Goal: Task Accomplishment & Management: Manage account settings

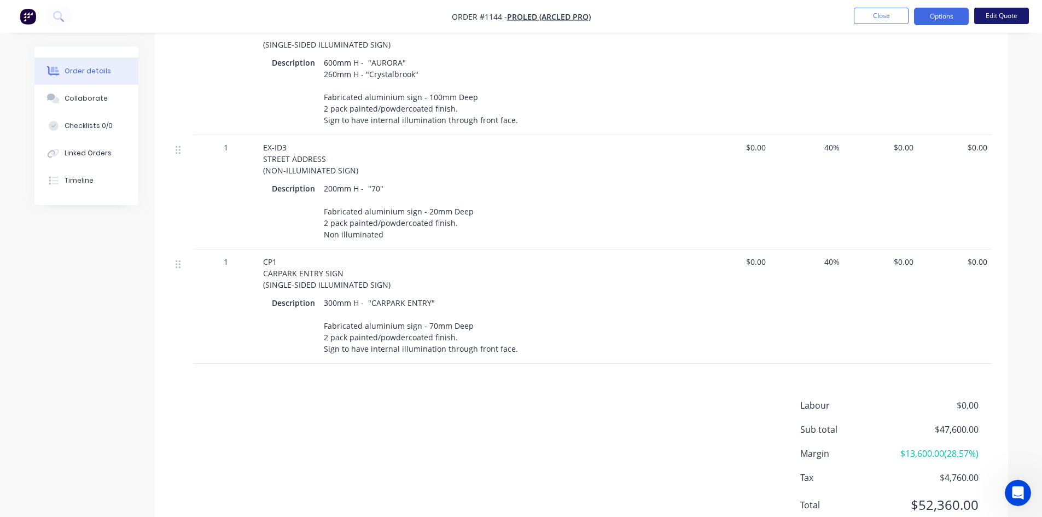
click at [992, 10] on button "Edit Quote" at bounding box center [1001, 16] width 55 height 16
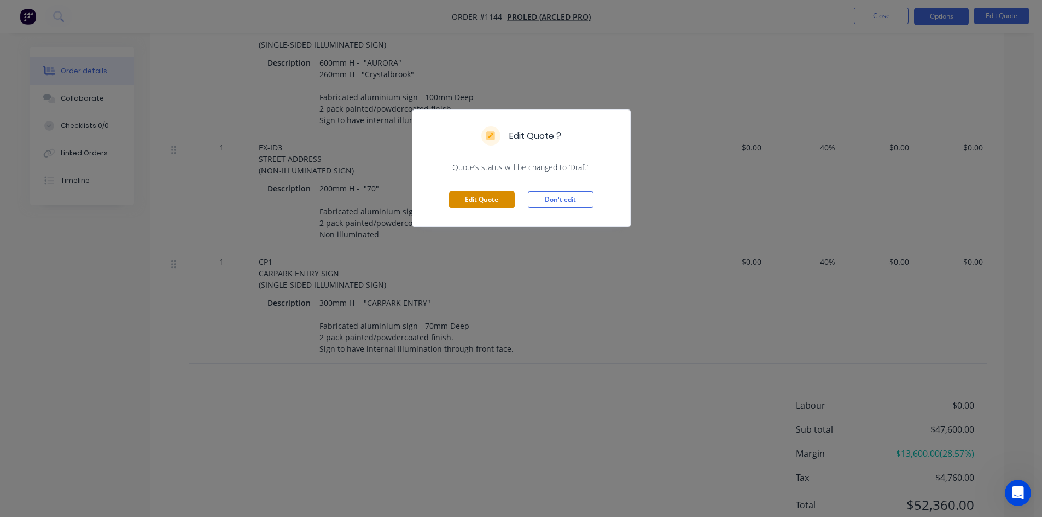
click at [492, 200] on button "Edit Quote" at bounding box center [482, 199] width 66 height 16
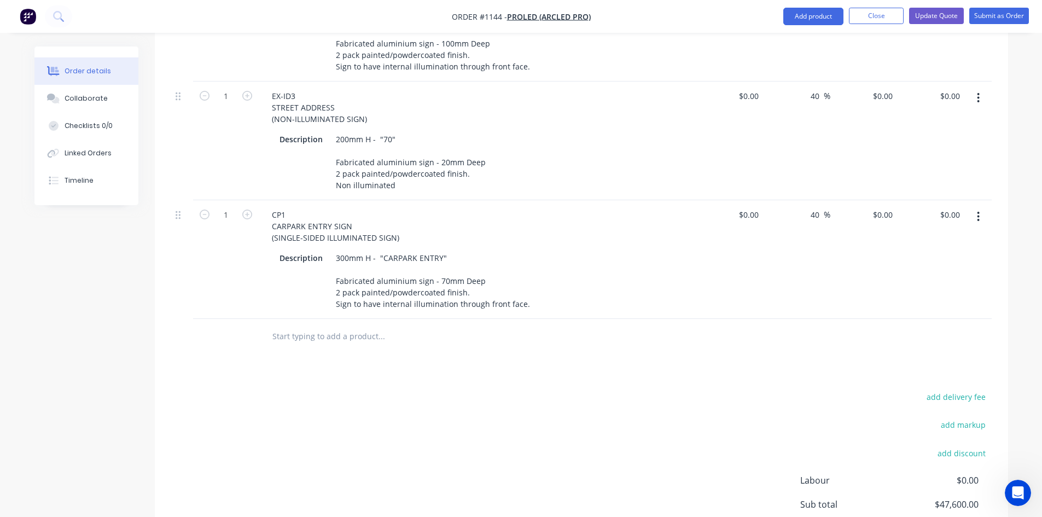
scroll to position [875, 0]
click at [742, 205] on div "0 $0.00" at bounding box center [729, 260] width 67 height 119
type input "$2,400.00"
type input "$3,360.00"
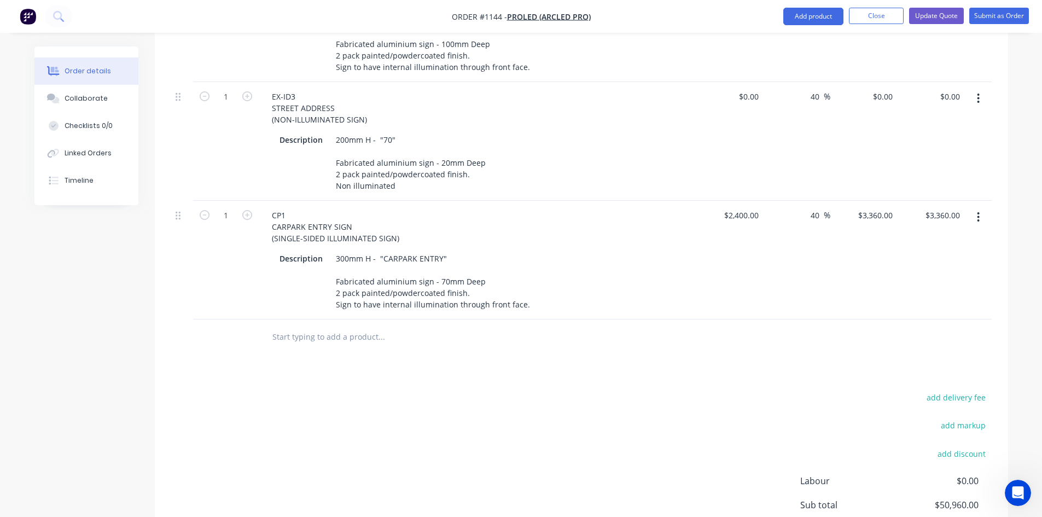
drag, startPoint x: 643, startPoint y: 429, endPoint x: 646, endPoint y: 385, distance: 44.4
click at [643, 422] on div "add delivery fee add markup add discount Labour $0.00 Sub total $50,960.00 Marg…" at bounding box center [581, 495] width 821 height 211
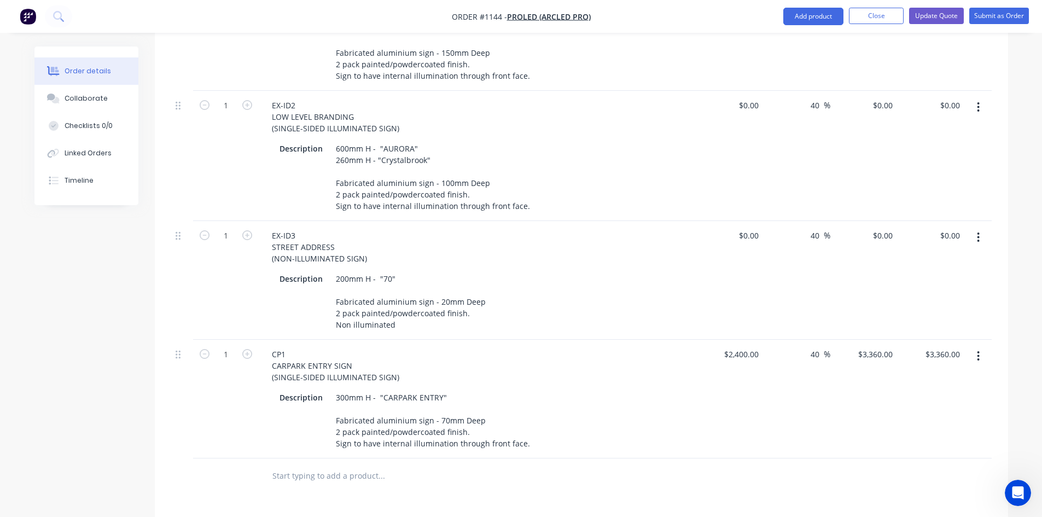
scroll to position [711, 0]
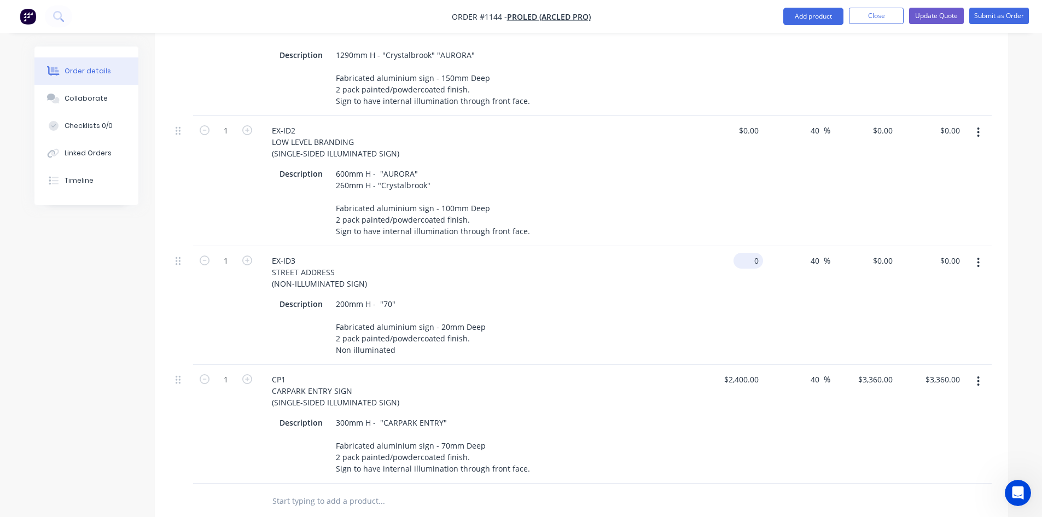
click at [750, 253] on div "0 $0.00" at bounding box center [749, 261] width 30 height 16
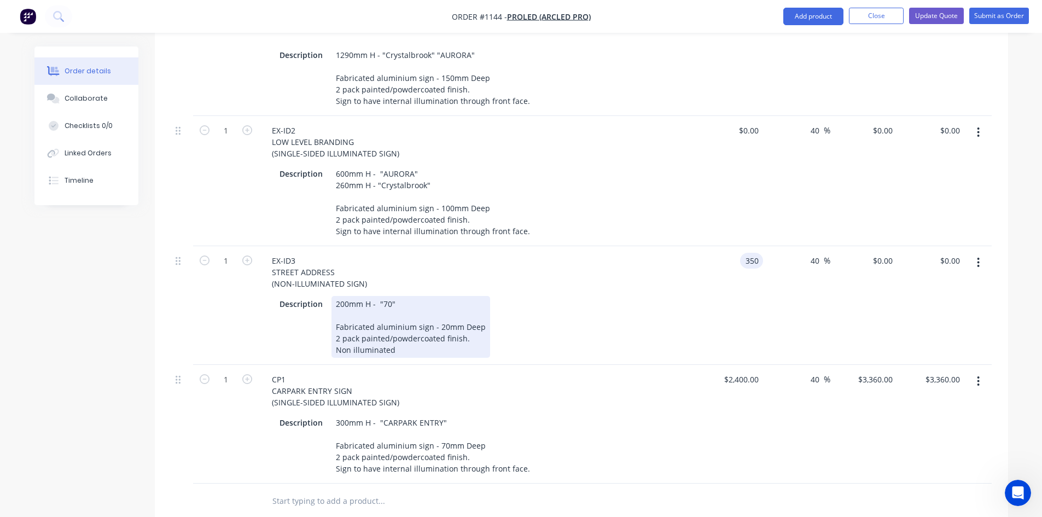
type input "$350.00"
type input "$490.00"
click at [624, 297] on div "Description 200mm H - "70" Fabricated aluminium sign - 20mm Deep 2 pack painted…" at bounding box center [475, 327] width 400 height 62
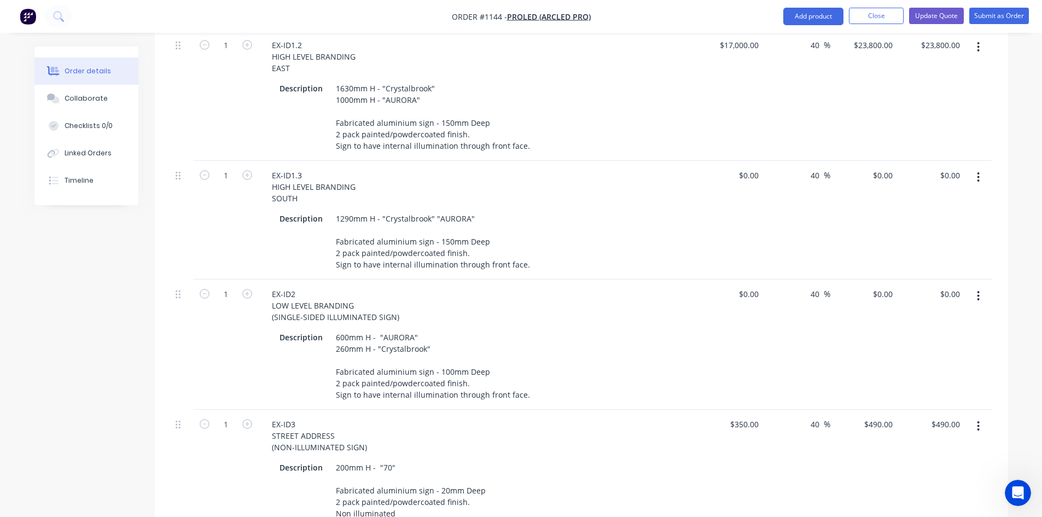
scroll to position [547, 0]
click at [757, 287] on input "0" at bounding box center [750, 295] width 25 height 16
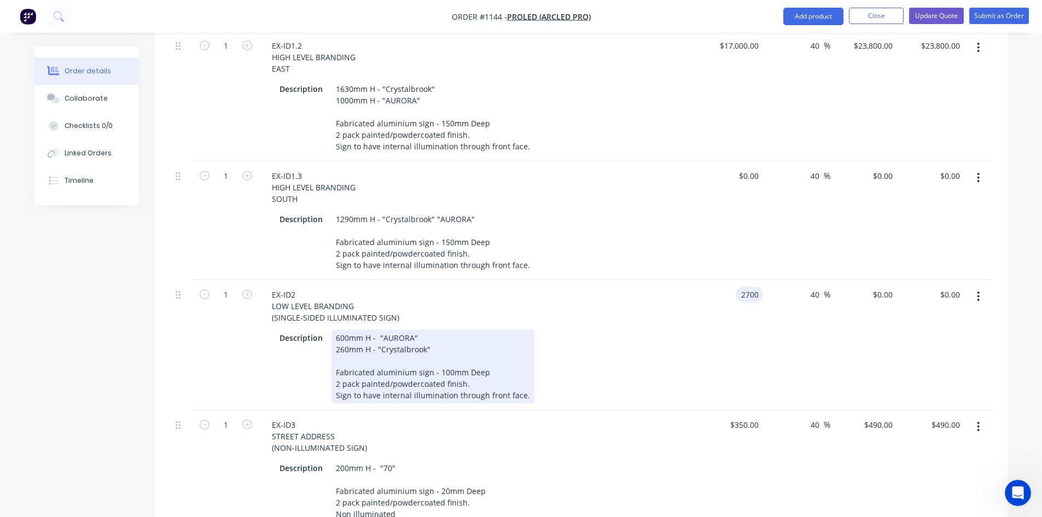
type input "$2,700.00"
type input "$3,780.00"
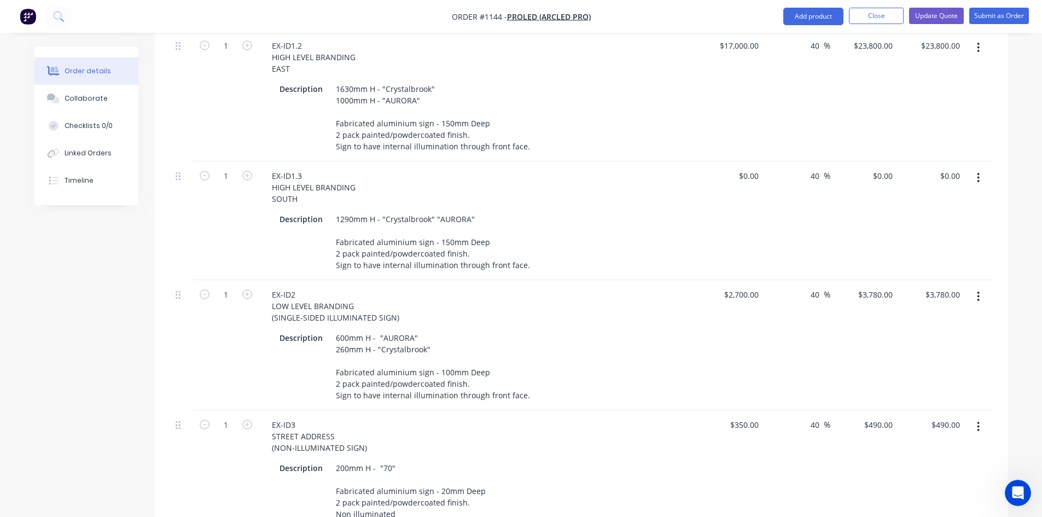
click at [680, 328] on div "Description 600mm H - "AURORA" 260mm H - "Crystalbrook" Fabricated aluminium si…" at bounding box center [477, 365] width 429 height 75
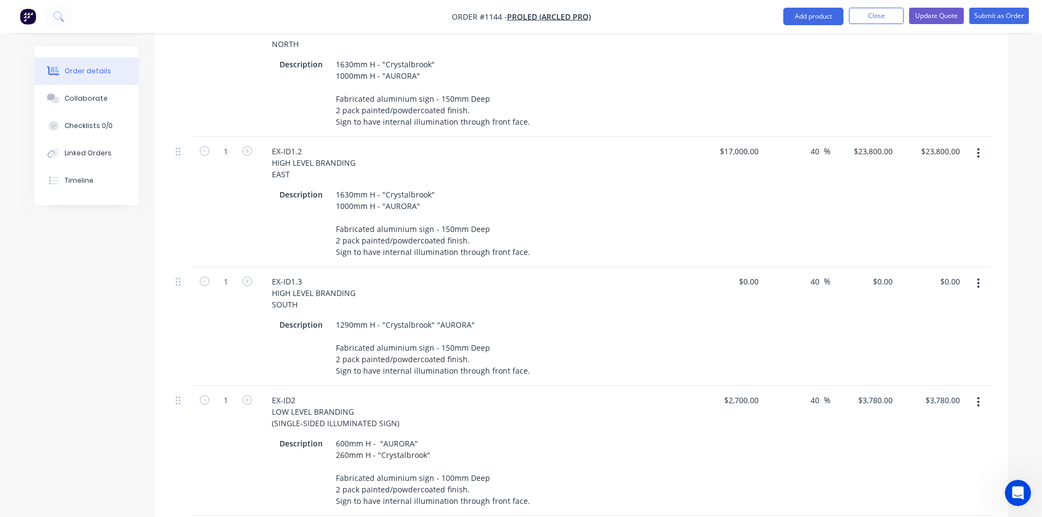
scroll to position [438, 0]
click at [742, 396] on input "2700" at bounding box center [743, 404] width 40 height 16
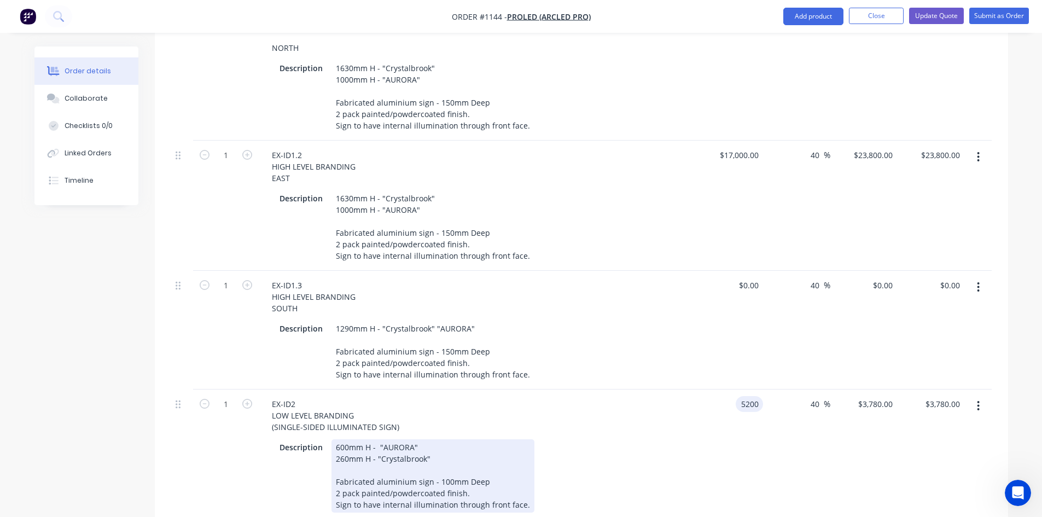
type input "$5,200.00"
type input "$7,280.00"
click at [695, 473] on div "EX-ID2 LOW LEVEL BRANDING (SINGLE-SIDED ILLUMINATED SIGN) Description 600mm H -…" at bounding box center [478, 455] width 438 height 130
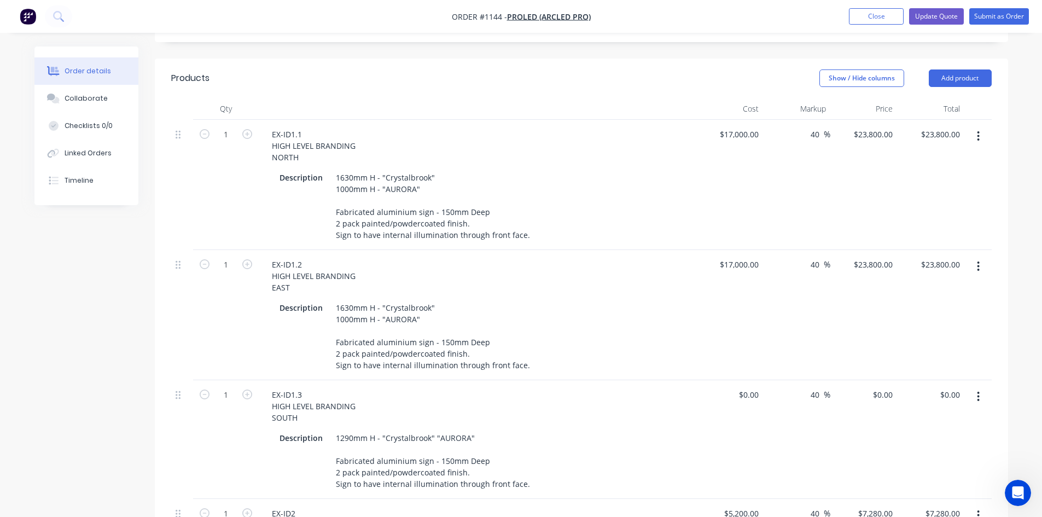
scroll to position [383, 0]
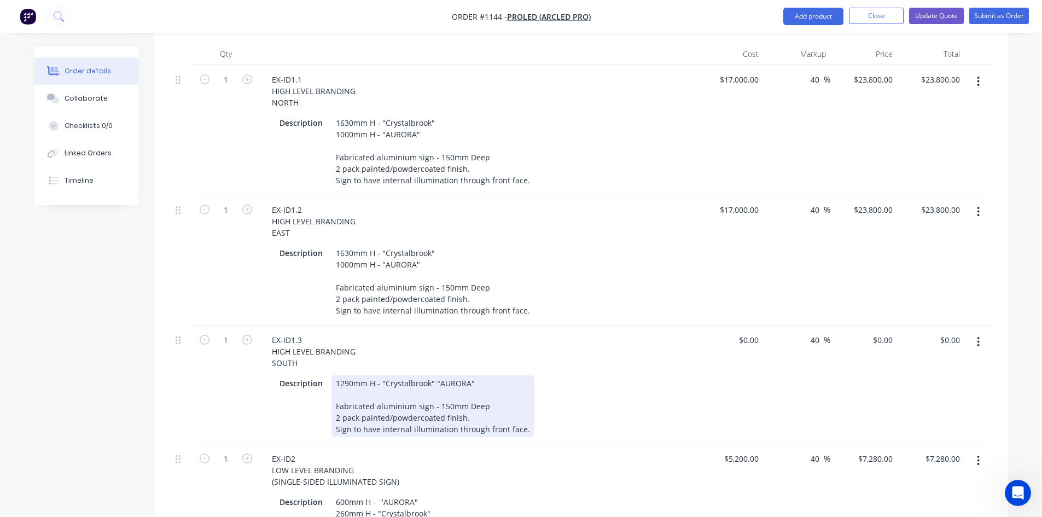
click at [527, 418] on div "Description 1290mm H - "Crystalbrook" "AURORA" Fabricated aluminium sign - 150m…" at bounding box center [475, 406] width 400 height 62
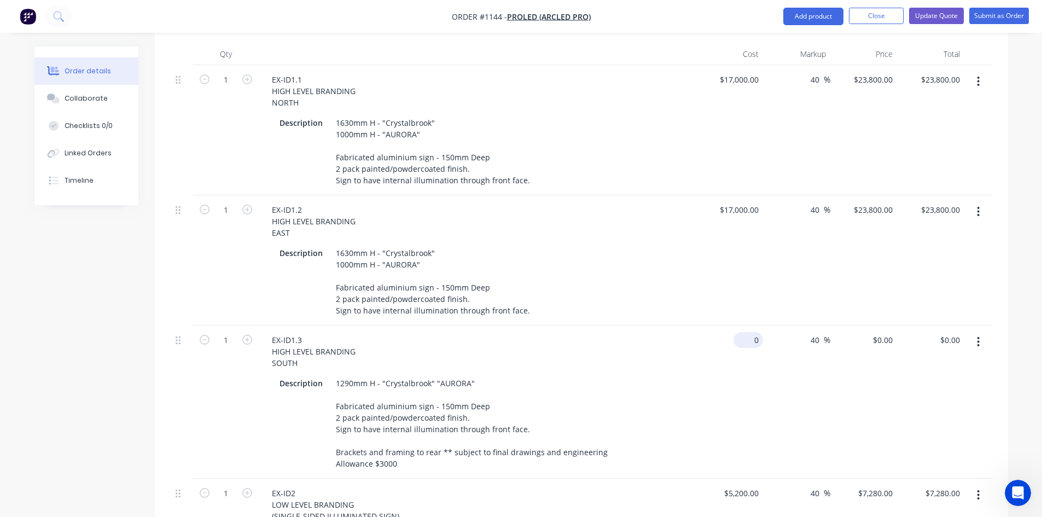
click at [749, 332] on div "0 $0.00" at bounding box center [749, 340] width 30 height 16
type input "$15,200.00"
type input "$21,280.00"
click at [737, 426] on div "$15,200.00 15200" at bounding box center [729, 401] width 67 height 153
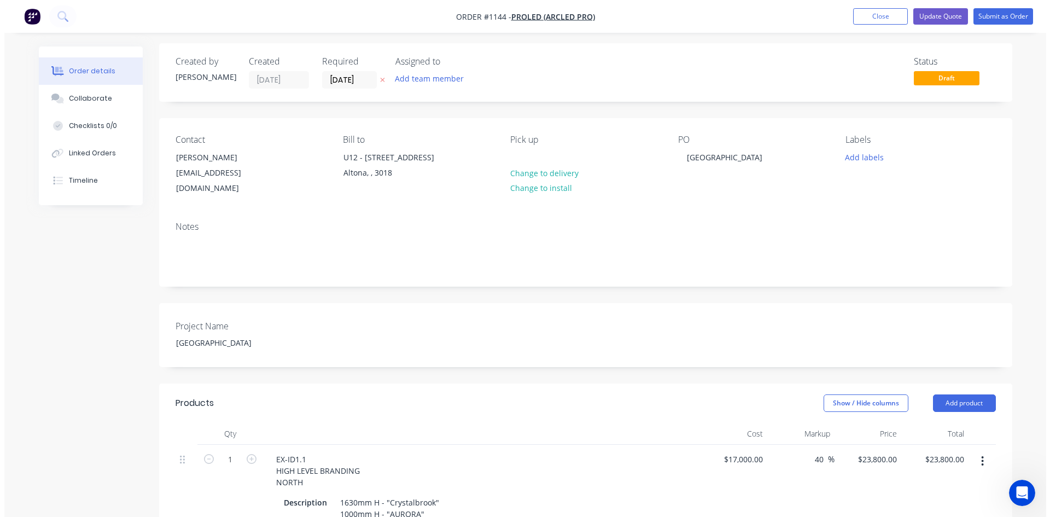
scroll to position [0, 0]
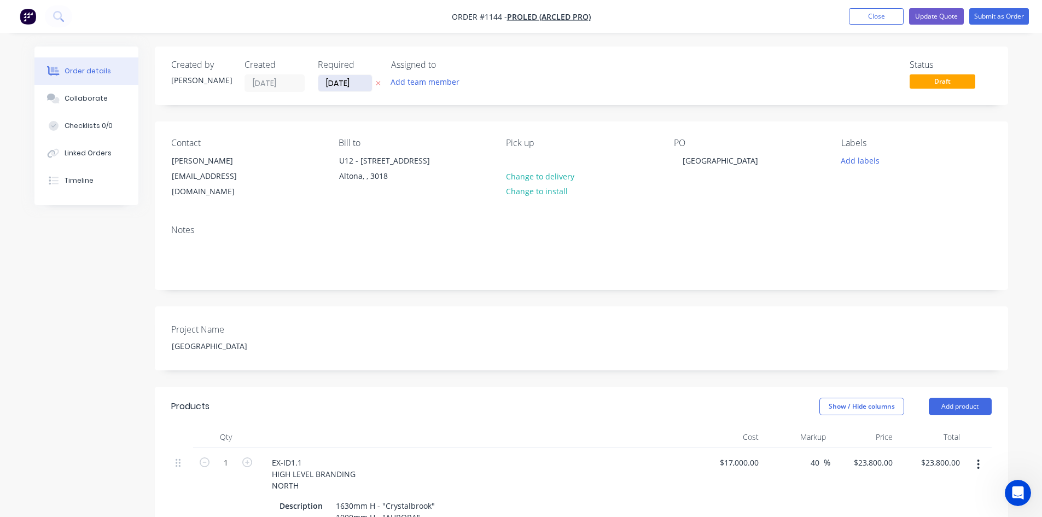
click at [355, 84] on input "[DATE]" at bounding box center [345, 83] width 54 height 16
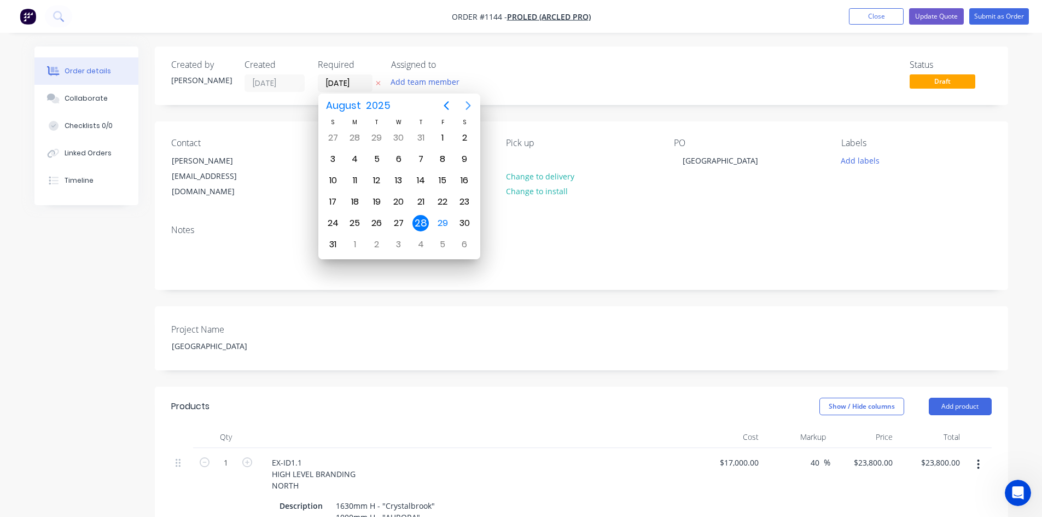
click at [467, 107] on icon "Next page" at bounding box center [468, 105] width 13 height 13
click at [441, 226] on div "3" at bounding box center [442, 223] width 16 height 16
type input "[DATE]"
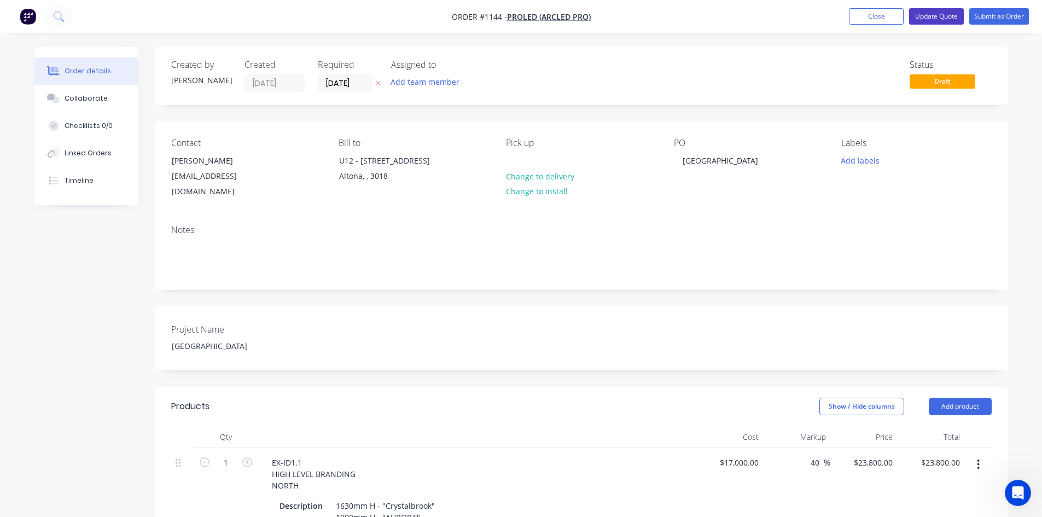
click at [931, 16] on button "Update Quote" at bounding box center [936, 16] width 55 height 16
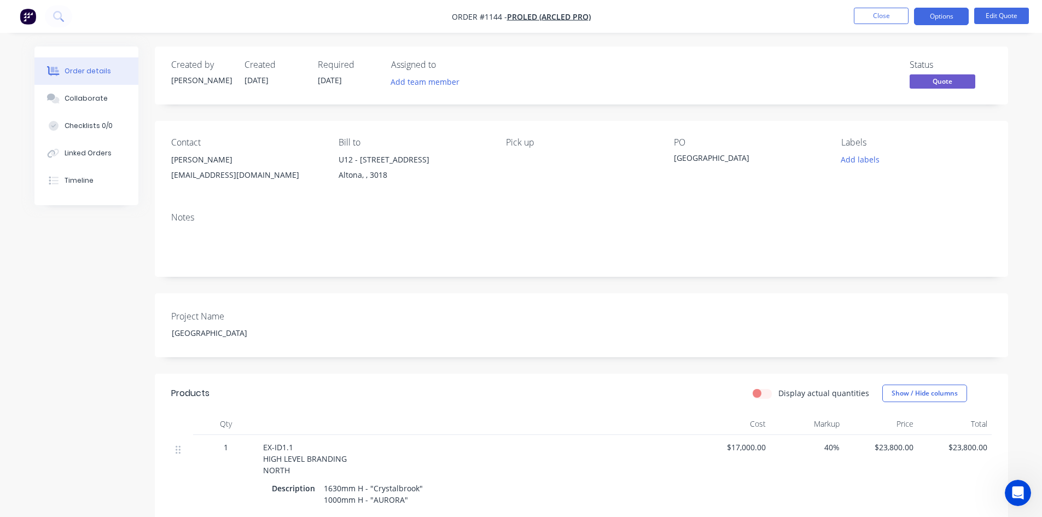
click at [931, 16] on button "Options" at bounding box center [941, 17] width 55 height 18
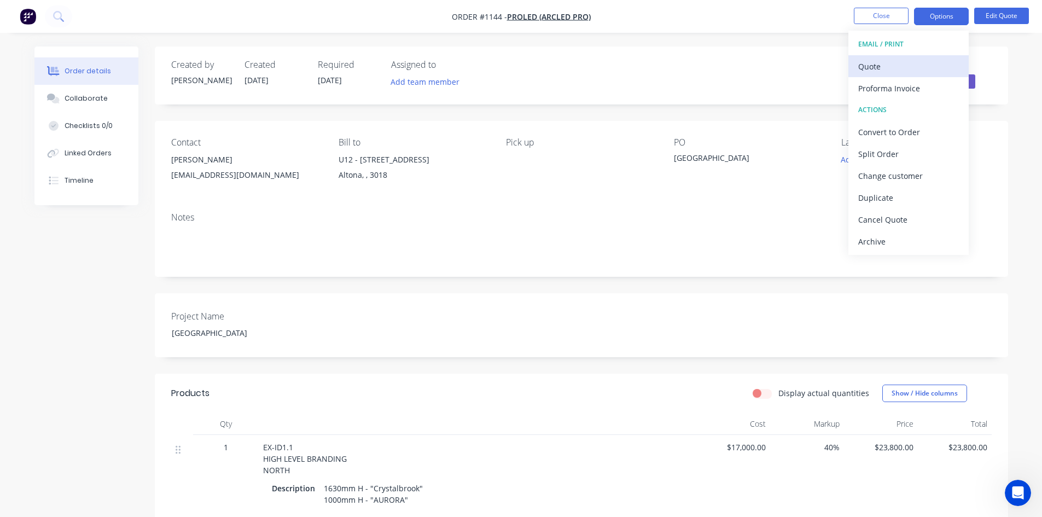
click at [890, 71] on div "Quote" at bounding box center [908, 67] width 101 height 16
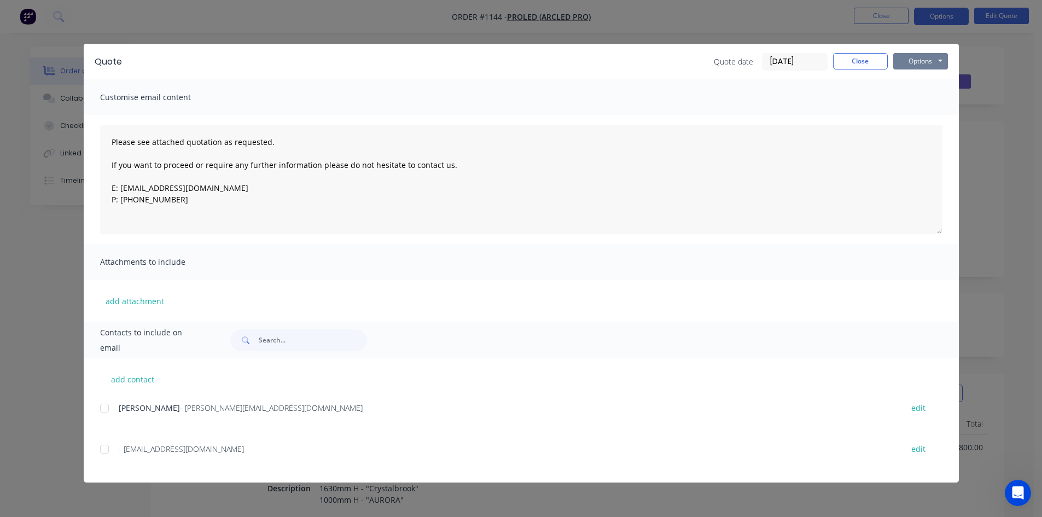
click at [910, 66] on button "Options" at bounding box center [920, 61] width 55 height 16
click at [916, 95] on button "Print" at bounding box center [928, 99] width 70 height 18
click at [842, 56] on button "Close" at bounding box center [860, 61] width 55 height 16
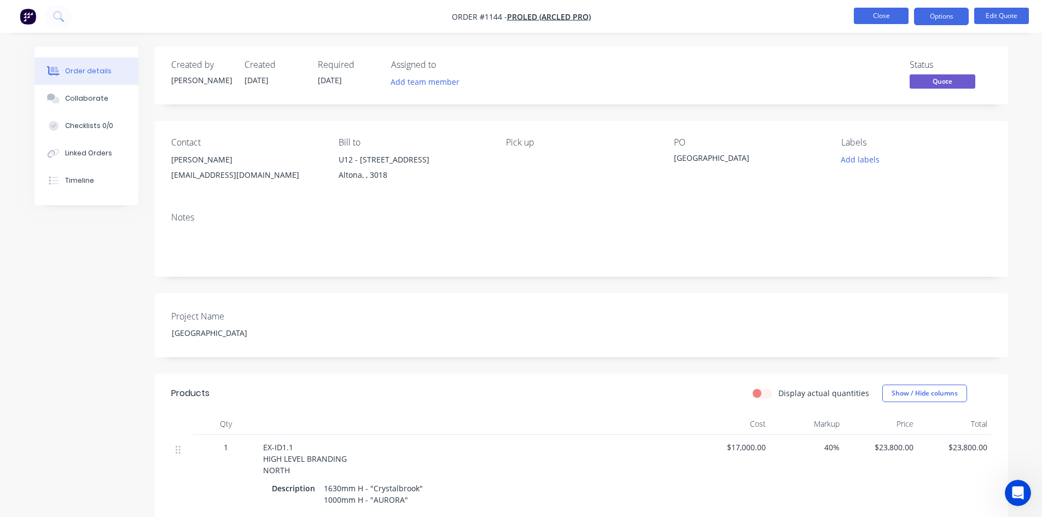
click at [880, 19] on button "Close" at bounding box center [881, 16] width 55 height 16
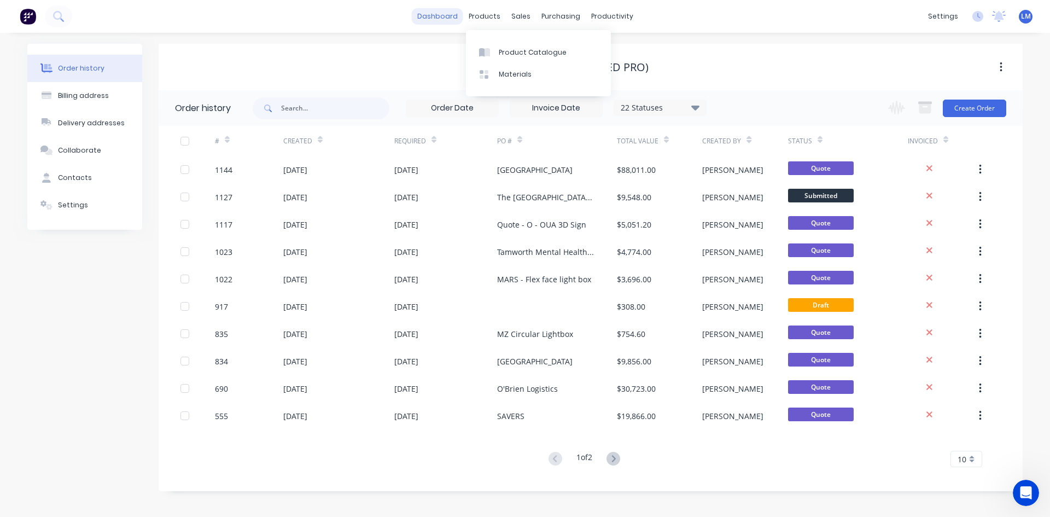
click at [432, 18] on link "dashboard" at bounding box center [437, 16] width 51 height 16
